Goal: Task Accomplishment & Management: Use online tool/utility

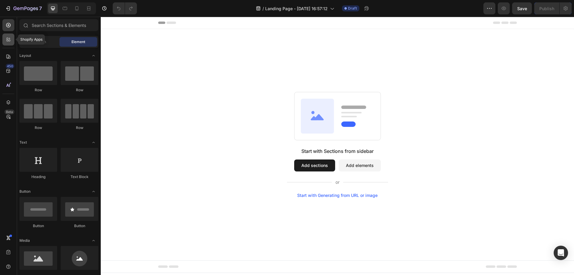
click at [7, 39] on icon at bounding box center [8, 39] width 6 height 6
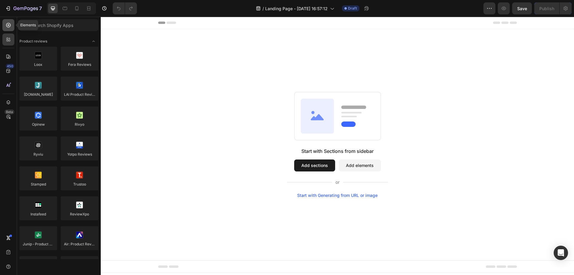
click at [7, 26] on icon at bounding box center [8, 25] width 6 height 6
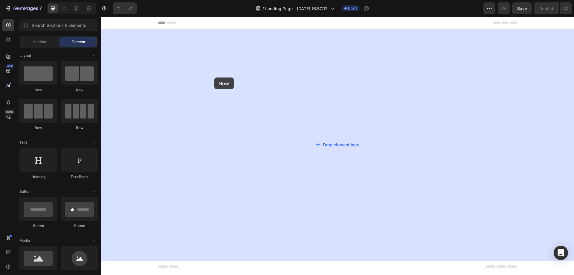
drag, startPoint x: 140, startPoint y: 92, endPoint x: 241, endPoint y: 76, distance: 102.1
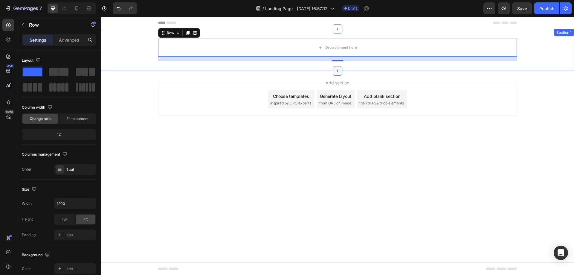
click at [337, 69] on icon at bounding box center [337, 70] width 5 height 5
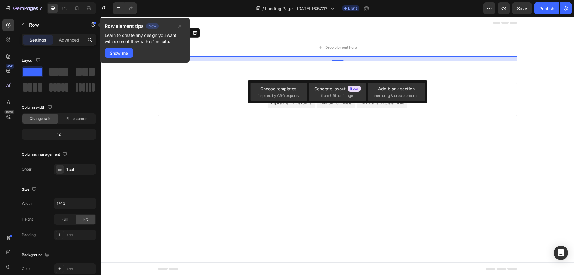
click at [219, 129] on div "Add section Choose templates inspired by CRO experts Generate layout from URL o…" at bounding box center [337, 108] width 473 height 74
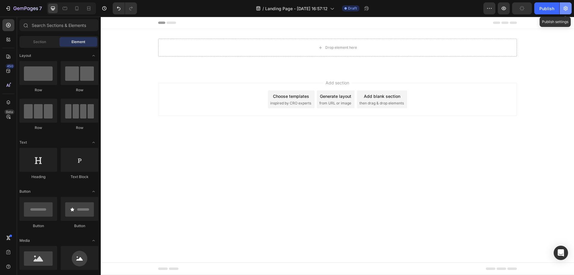
click at [565, 9] on icon "button" at bounding box center [566, 8] width 4 height 4
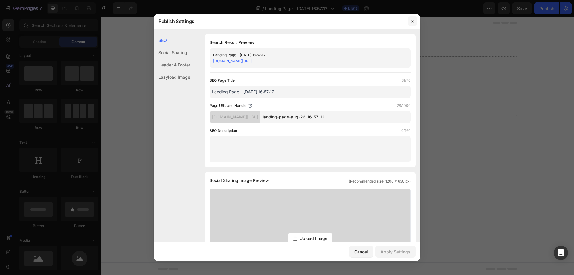
click at [412, 25] on button "button" at bounding box center [413, 21] width 10 height 10
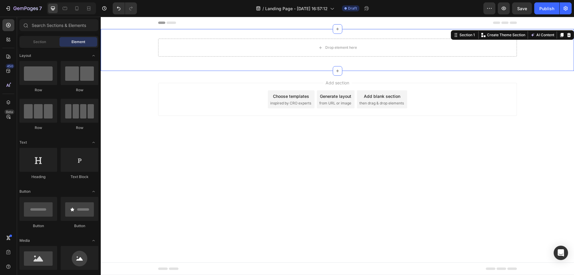
click at [504, 35] on div "Drop element here Row Section 1 You can create reusable sections Create Theme S…" at bounding box center [337, 50] width 473 height 42
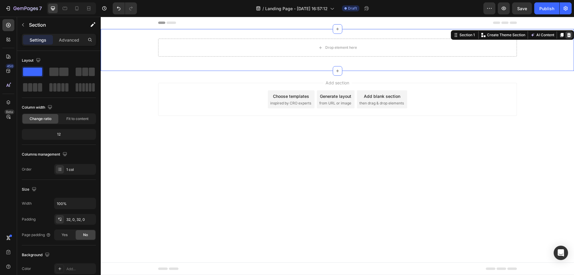
click at [571, 36] on icon at bounding box center [569, 35] width 5 height 5
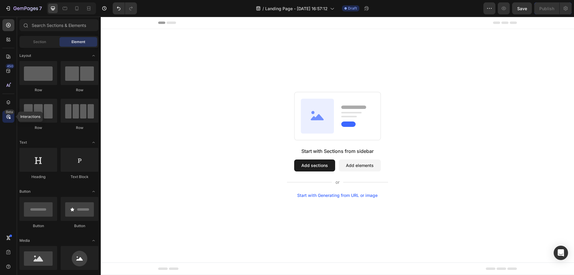
click at [11, 114] on div "Beta" at bounding box center [8, 117] width 12 height 12
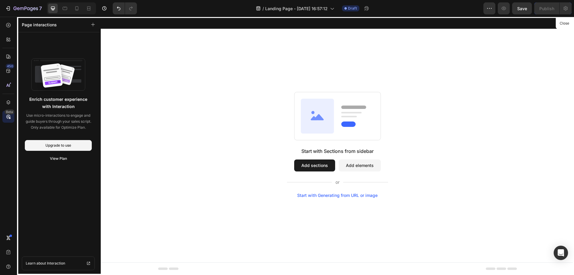
click at [239, 94] on div at bounding box center [337, 146] width 473 height 258
click at [568, 25] on button "Close" at bounding box center [564, 23] width 15 height 9
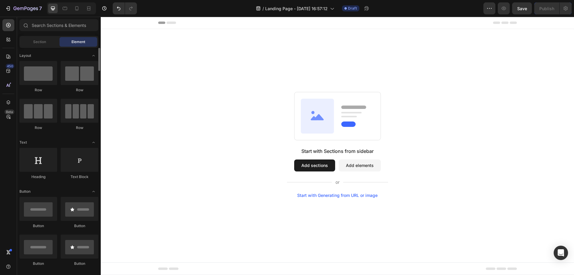
scroll to position [91, 0]
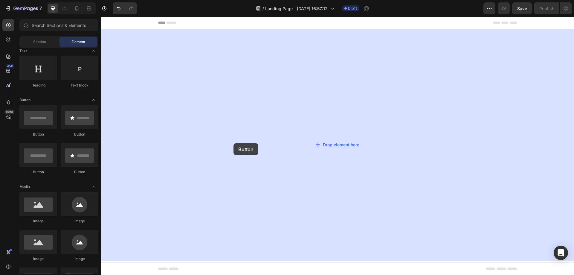
drag, startPoint x: 178, startPoint y: 173, endPoint x: 228, endPoint y: 144, distance: 58.4
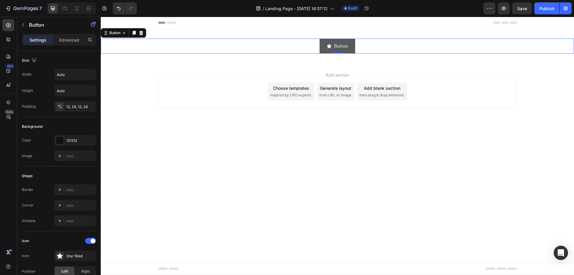
click at [353, 43] on button "Button" at bounding box center [338, 46] width 36 height 15
click at [73, 187] on div "Add..." at bounding box center [75, 189] width 42 height 11
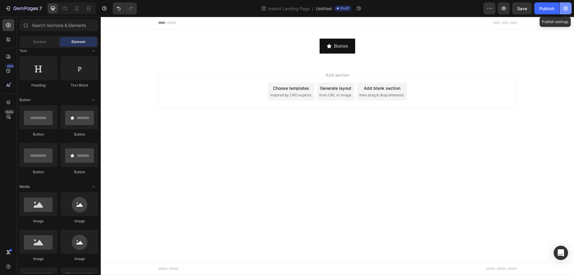
click at [566, 5] on icon "button" at bounding box center [566, 8] width 6 height 6
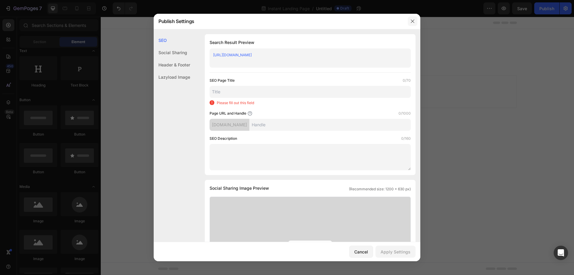
click at [414, 22] on icon "button" at bounding box center [412, 21] width 5 height 5
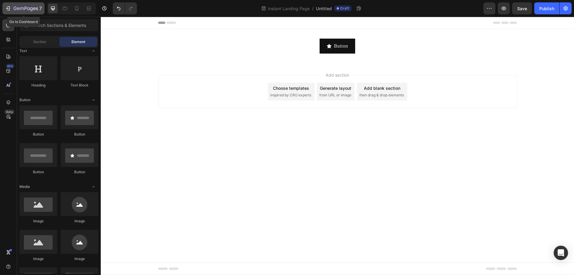
click at [34, 7] on icon "button" at bounding box center [34, 8] width 3 height 3
